Goal: Check status: Check status

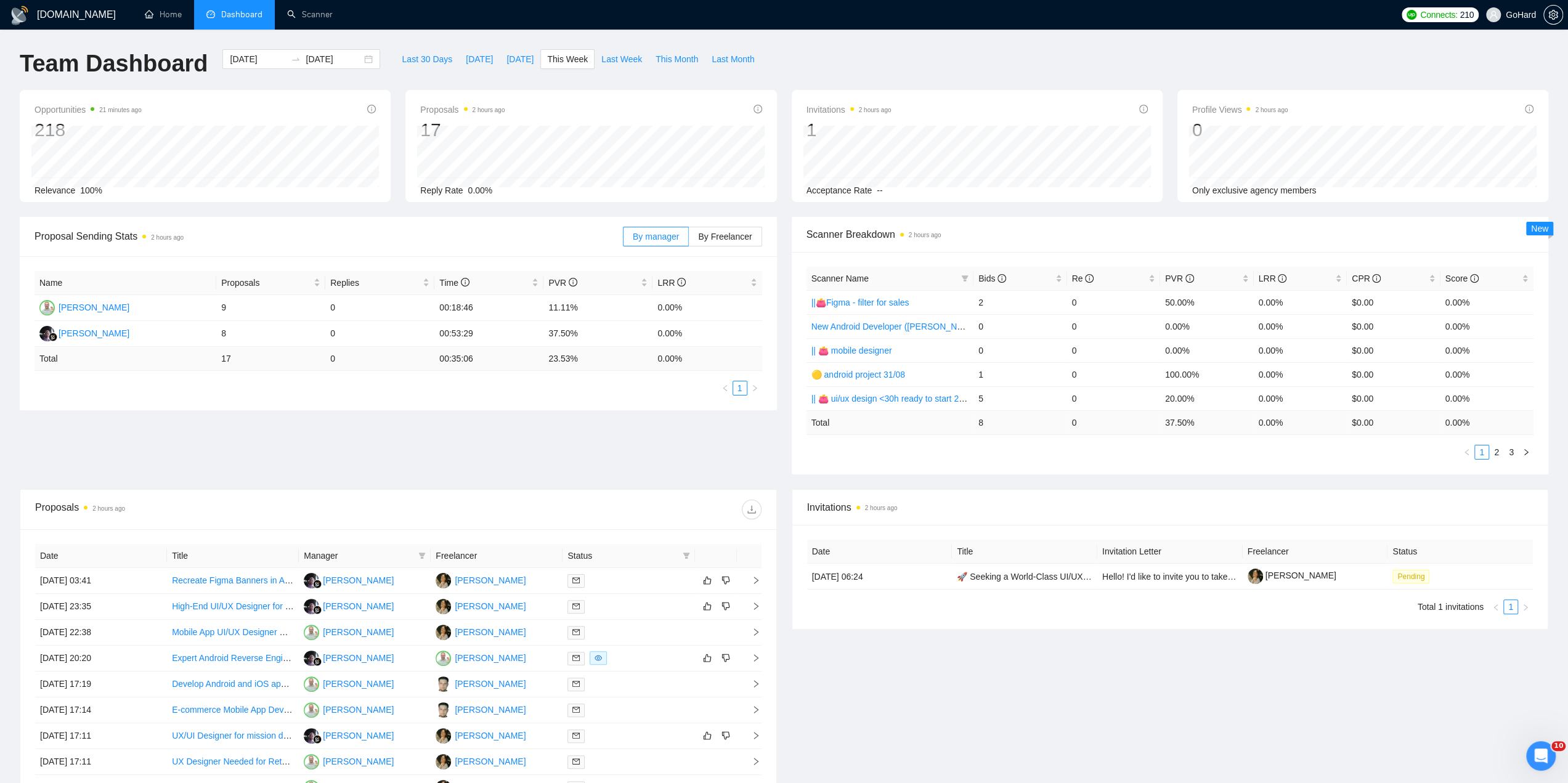
drag, startPoint x: 287, startPoint y: 348, endPoint x: 946, endPoint y: 61, distance: 718.8
click at [946, 61] on div "Team Dashboard [DATE] [DATE] Last 30 Days [DATE] [DATE] This Week Last Week Thi…" at bounding box center [783, 69] width 1543 height 40
click at [506, 57] on span "[DATE]" at bounding box center [519, 59] width 27 height 13
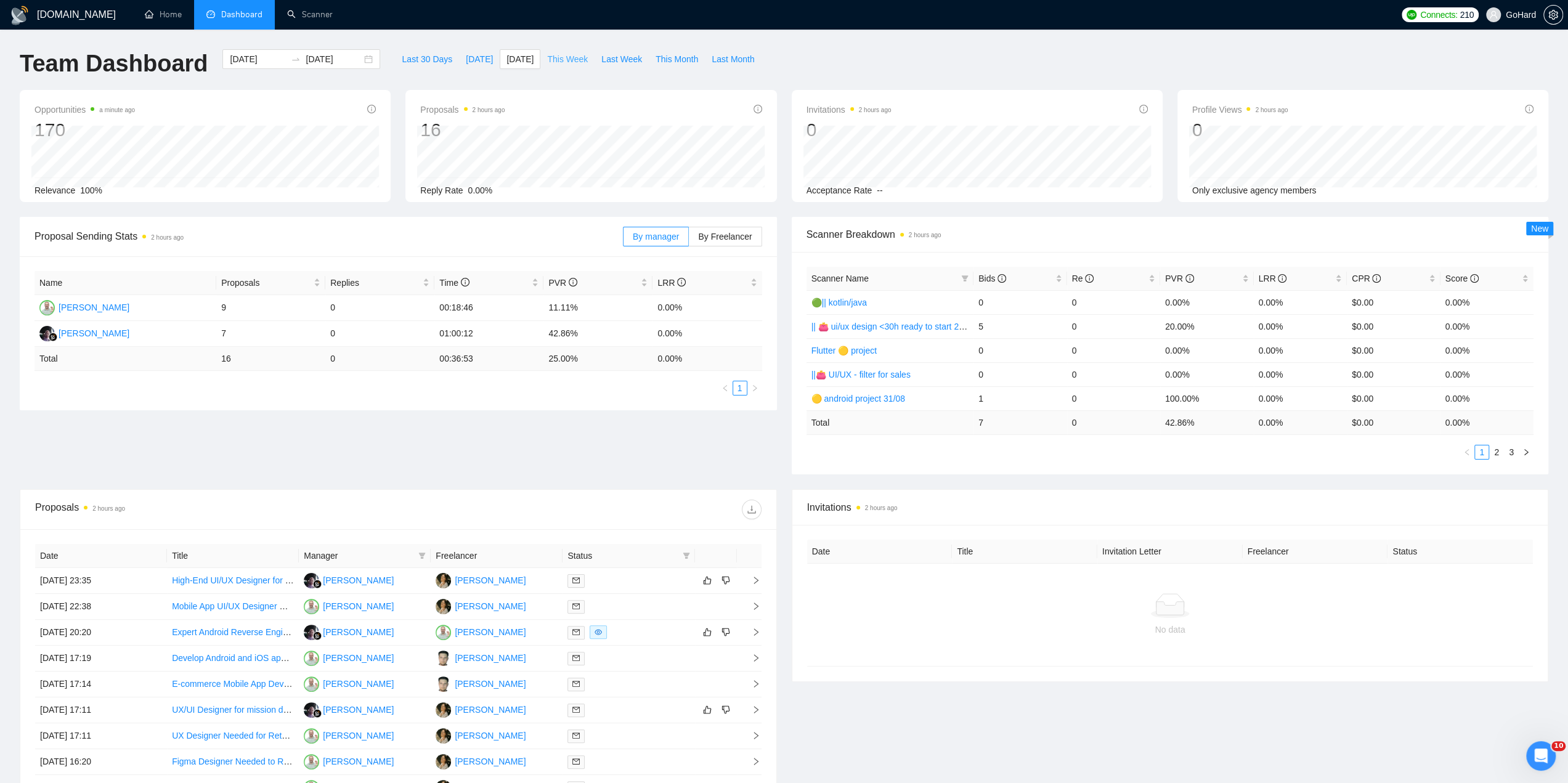
click at [565, 56] on span "This Week" at bounding box center [567, 59] width 40 height 13
type input "[DATE]"
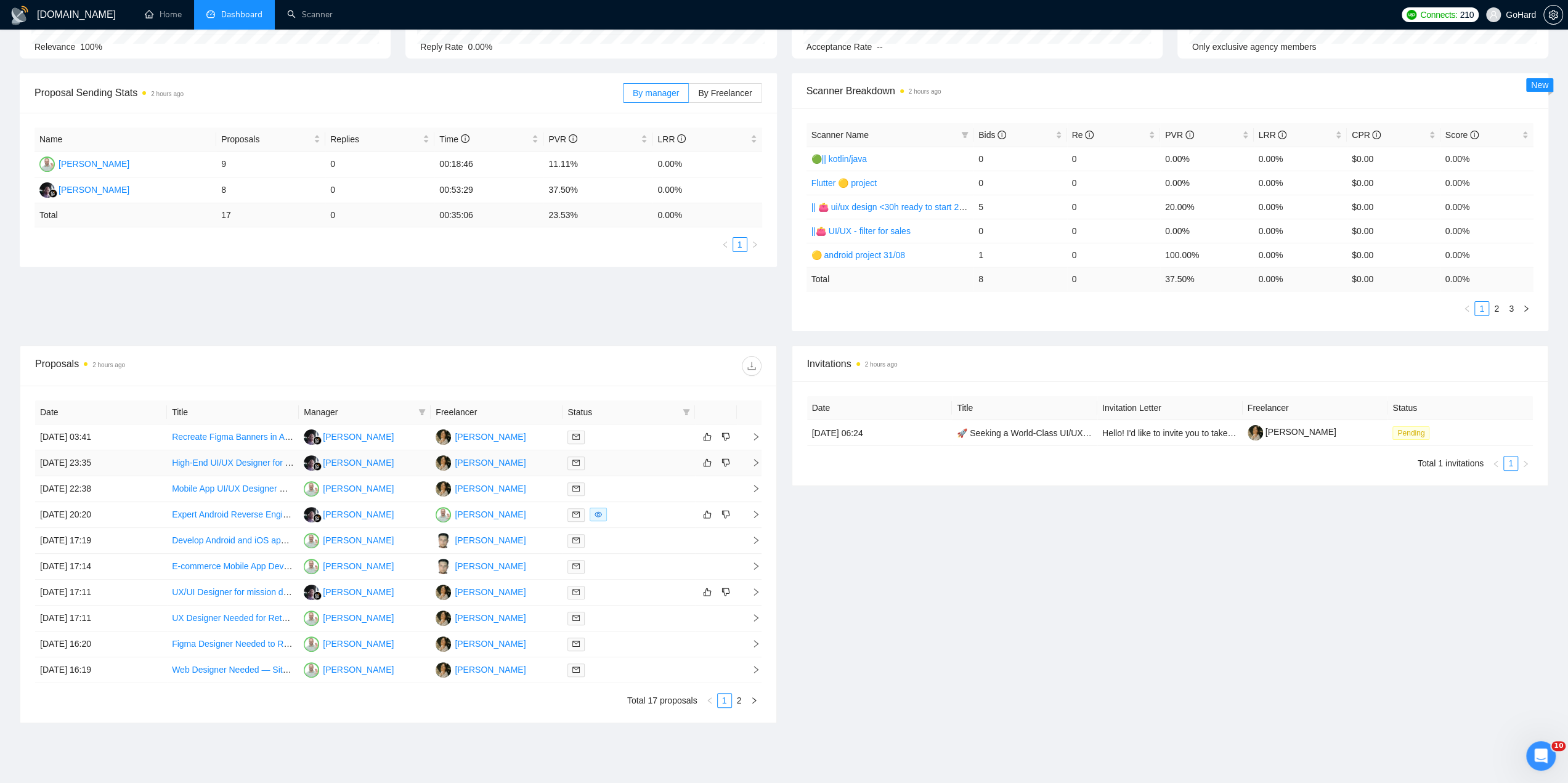
scroll to position [192, 0]
